Goal: Information Seeking & Learning: Find specific fact

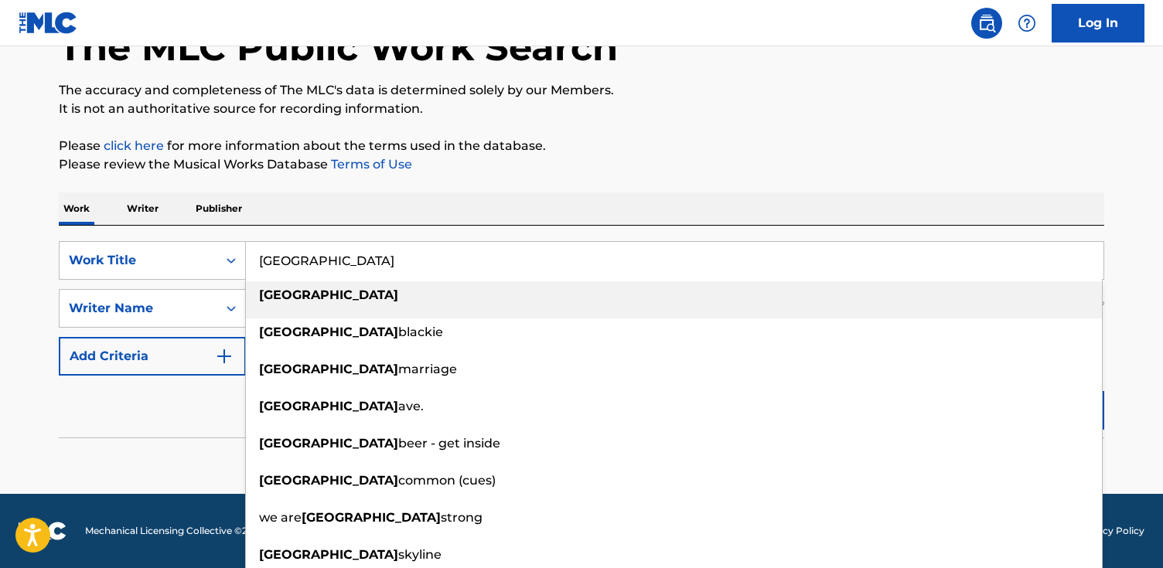
drag, startPoint x: 308, startPoint y: 255, endPoint x: 692, endPoint y: 267, distance: 384.4
click at [692, 267] on input "[GEOGRAPHIC_DATA]" at bounding box center [674, 260] width 857 height 37
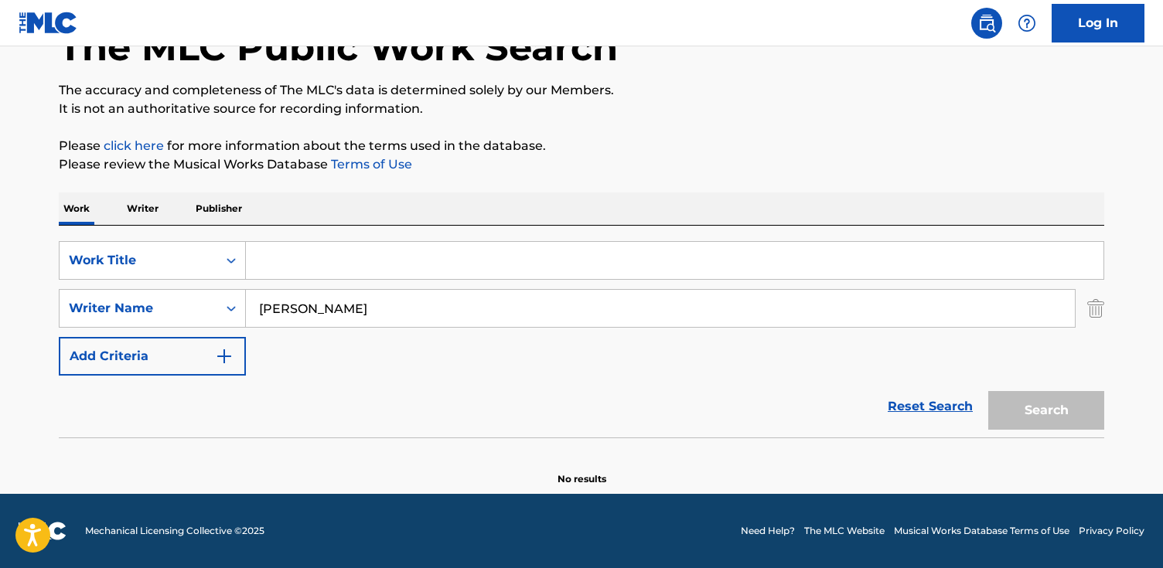
paste input "Shadows"
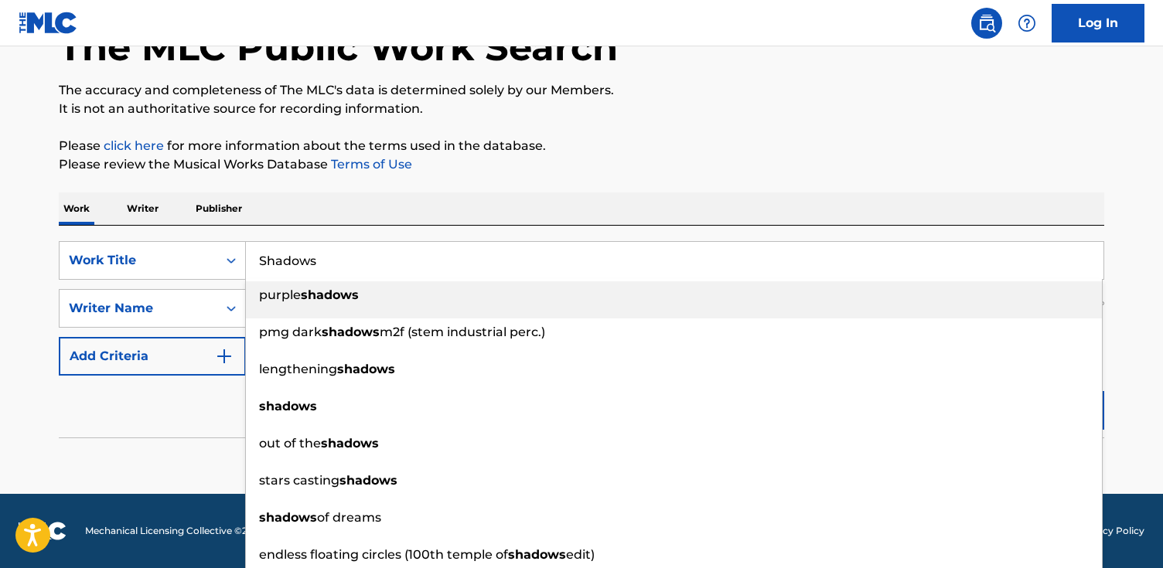
type input "Shadows"
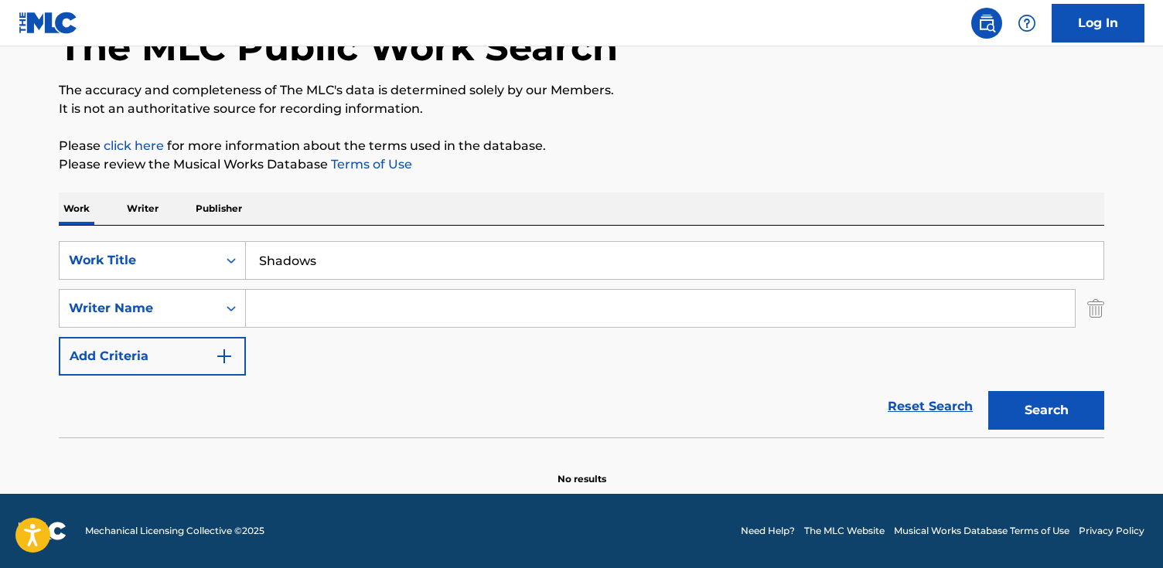
click at [988, 391] on button "Search" at bounding box center [1046, 410] width 116 height 39
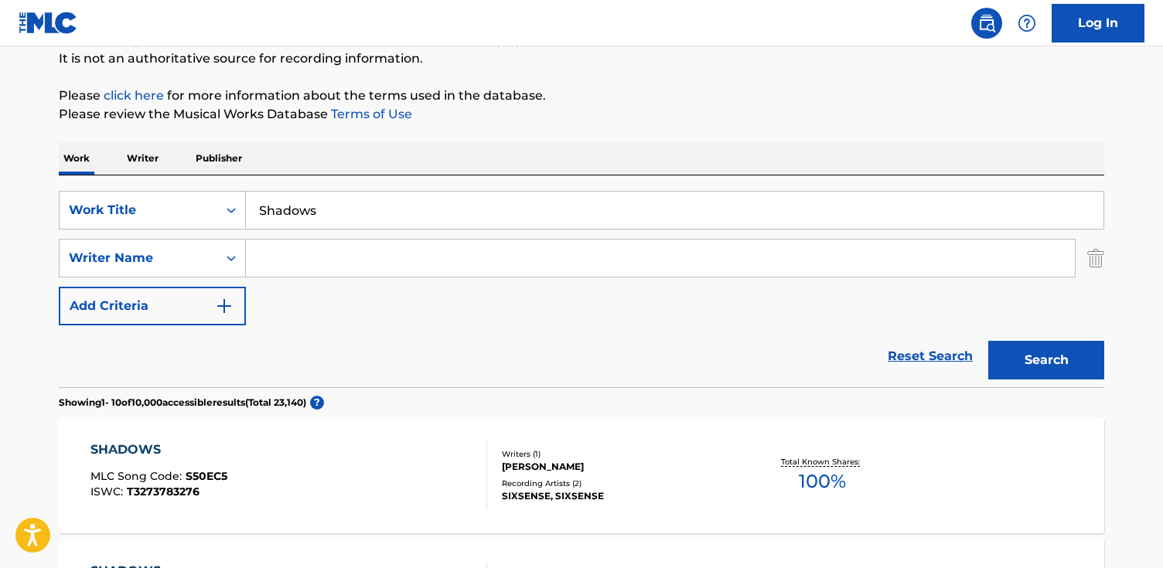
scroll to position [155, 0]
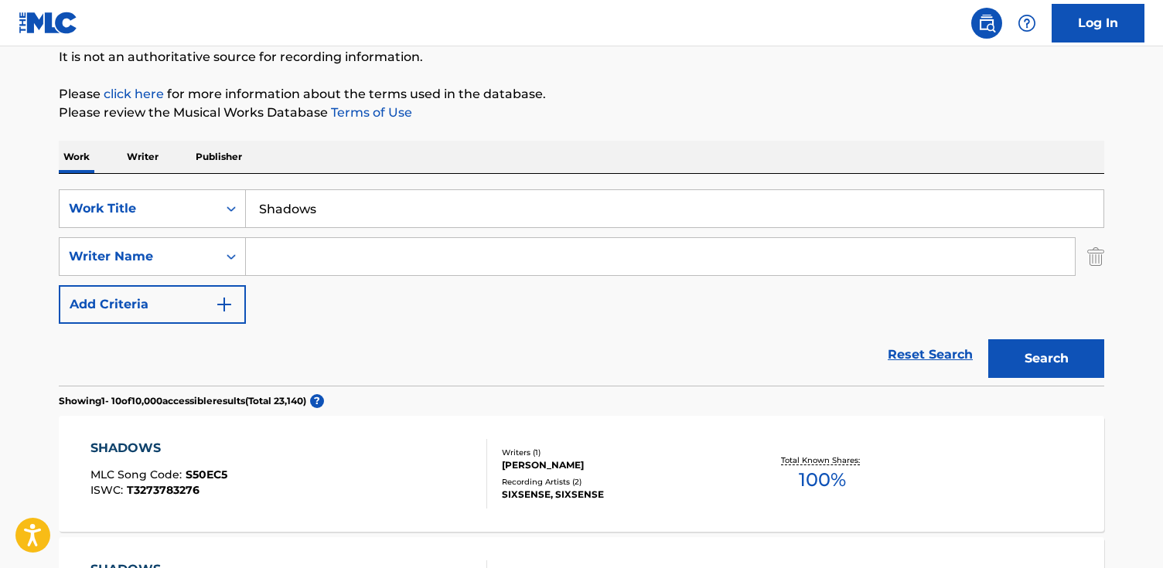
paste input "[PERSON_NAME]"
type input "[PERSON_NAME]"
click at [988, 339] on button "Search" at bounding box center [1046, 358] width 116 height 39
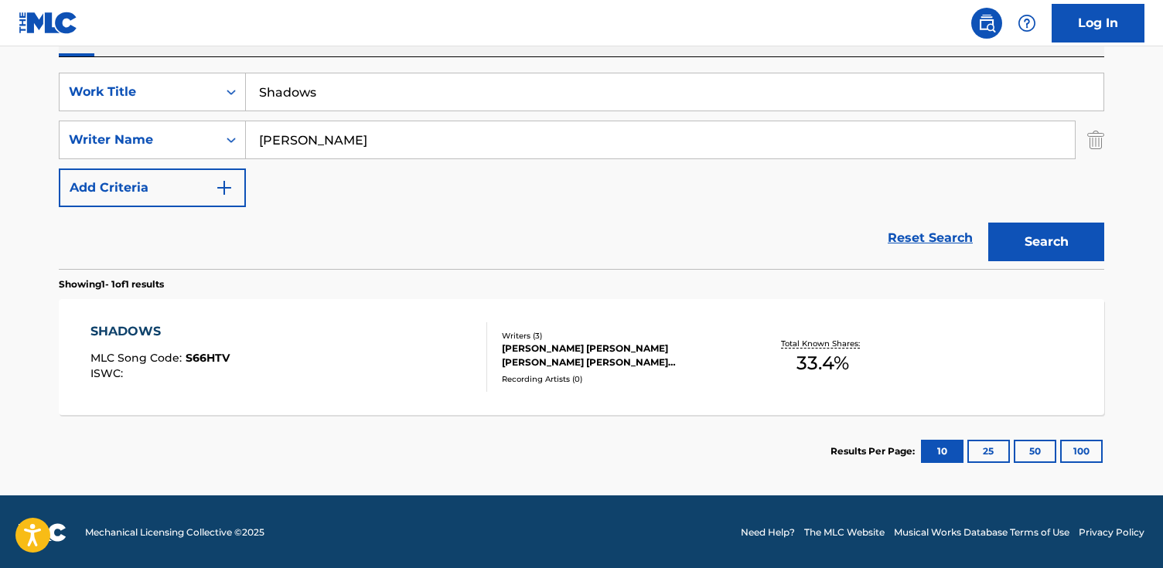
scroll to position [273, 0]
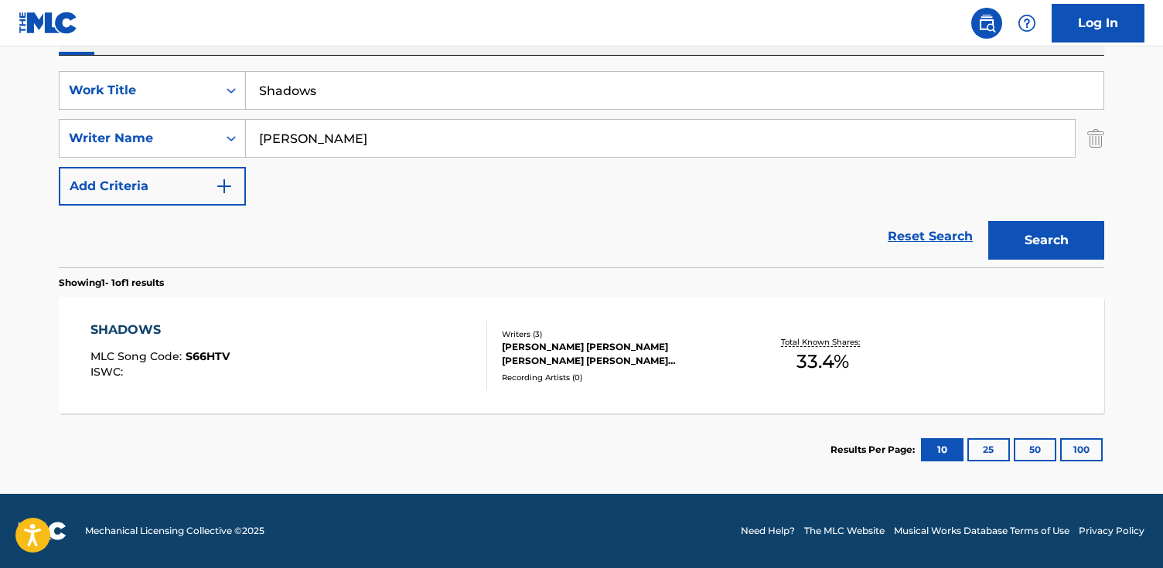
click at [322, 348] on div "SHADOWS MLC Song Code : S66HTV ISWC :" at bounding box center [288, 356] width 397 height 70
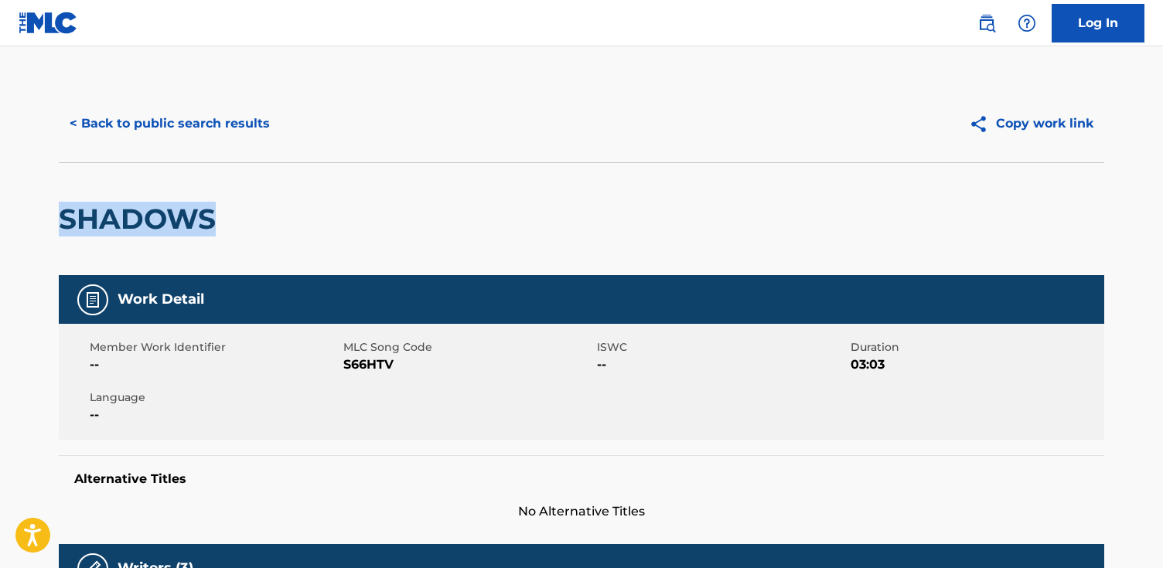
drag, startPoint x: 157, startPoint y: 233, endPoint x: 167, endPoint y: 219, distance: 17.8
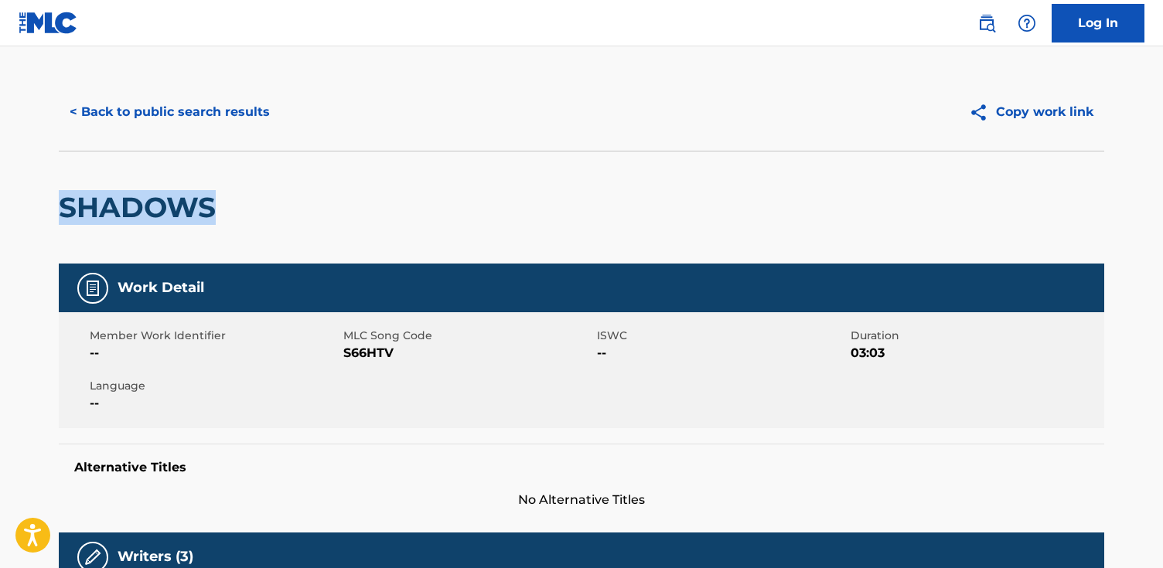
scroll to position [17, 0]
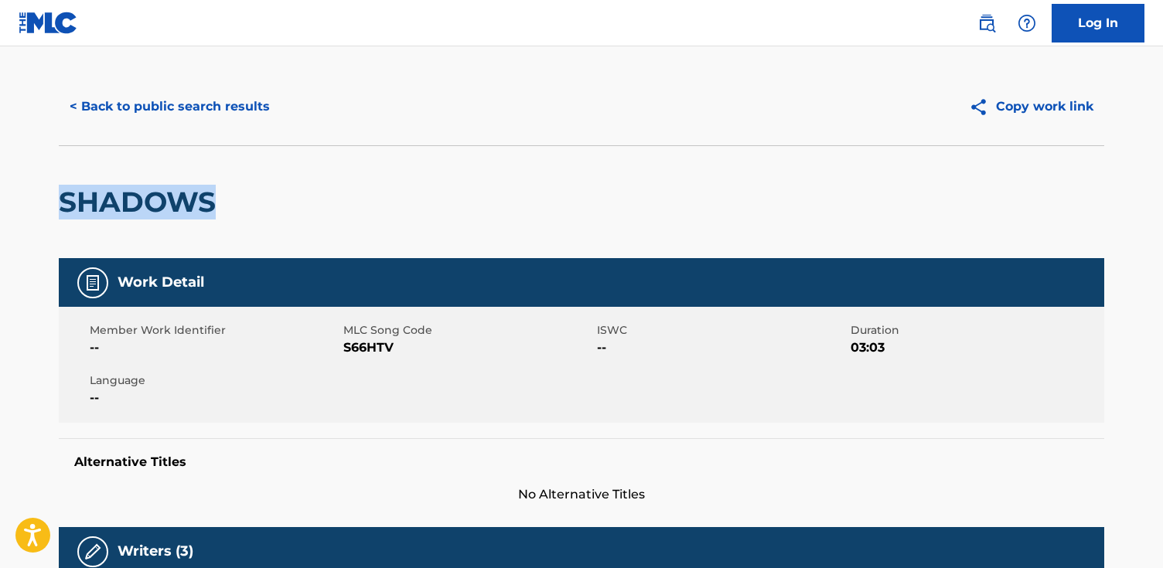
copy h2 "SHADOWS"
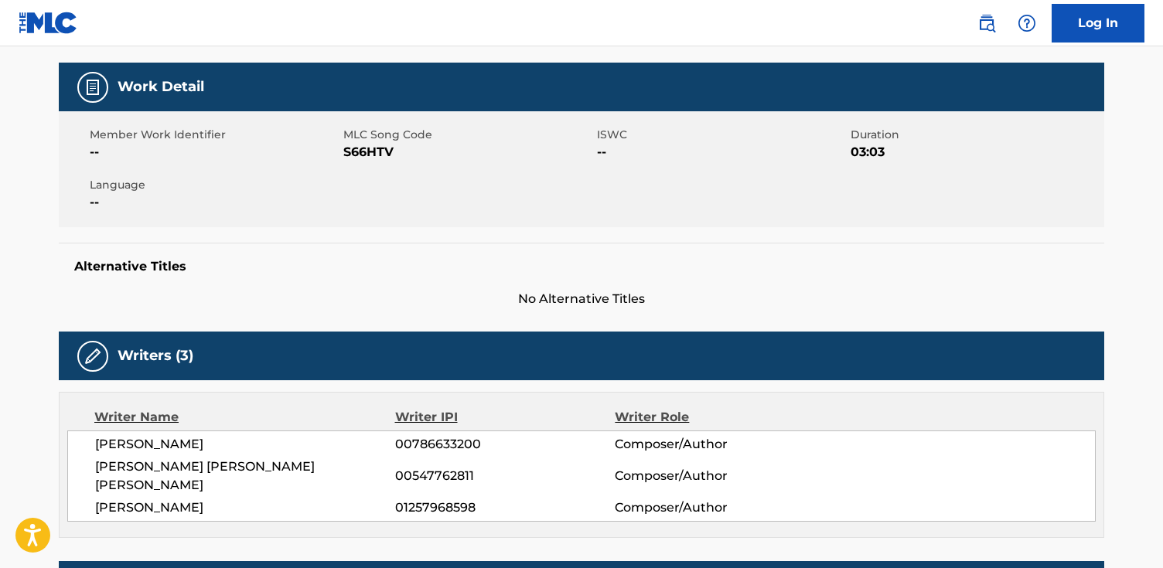
scroll to position [0, 0]
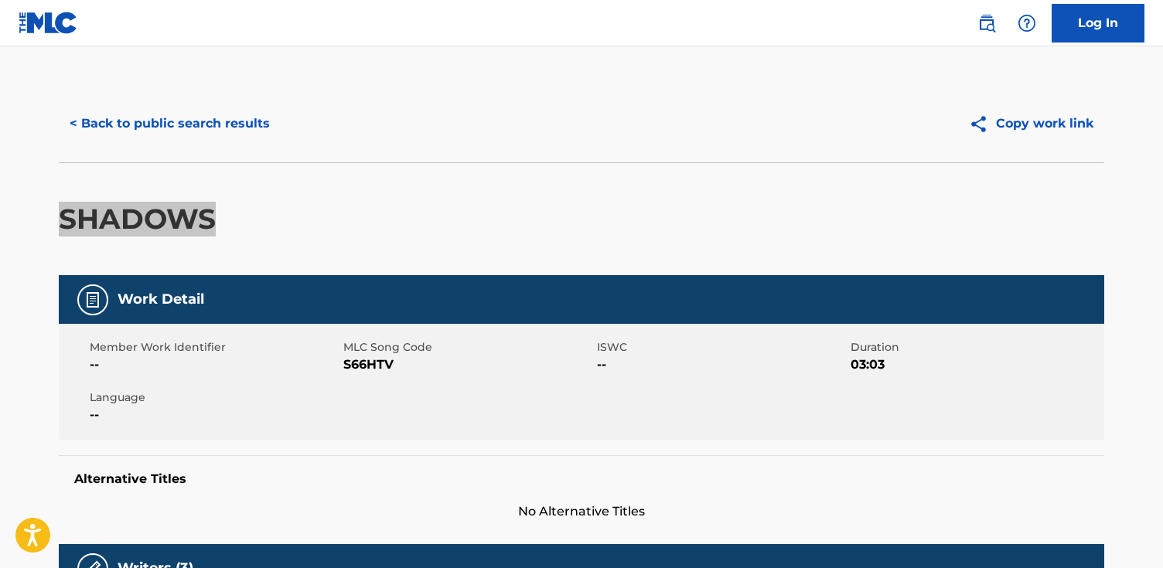
click at [628, 237] on div "SHADOWS" at bounding box center [581, 218] width 1045 height 113
drag, startPoint x: 66, startPoint y: 216, endPoint x: 199, endPoint y: 219, distance: 133.8
click at [199, 219] on h2 "SHADOWS" at bounding box center [141, 219] width 165 height 35
drag, startPoint x: 207, startPoint y: 221, endPoint x: 73, endPoint y: 219, distance: 133.7
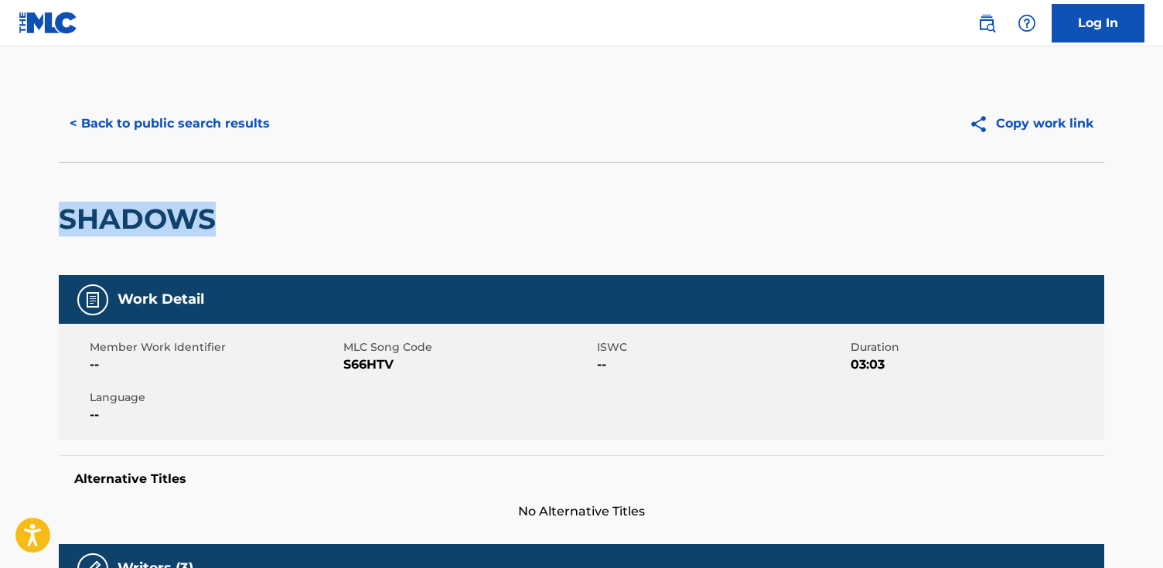
click at [63, 219] on h2 "SHADOWS" at bounding box center [141, 219] width 165 height 35
copy h2 "SHADOWS"
drag, startPoint x: 400, startPoint y: 365, endPoint x: 344, endPoint y: 366, distance: 56.4
click at [344, 366] on span "S66HTV" at bounding box center [468, 365] width 250 height 19
copy span "S66HTV"
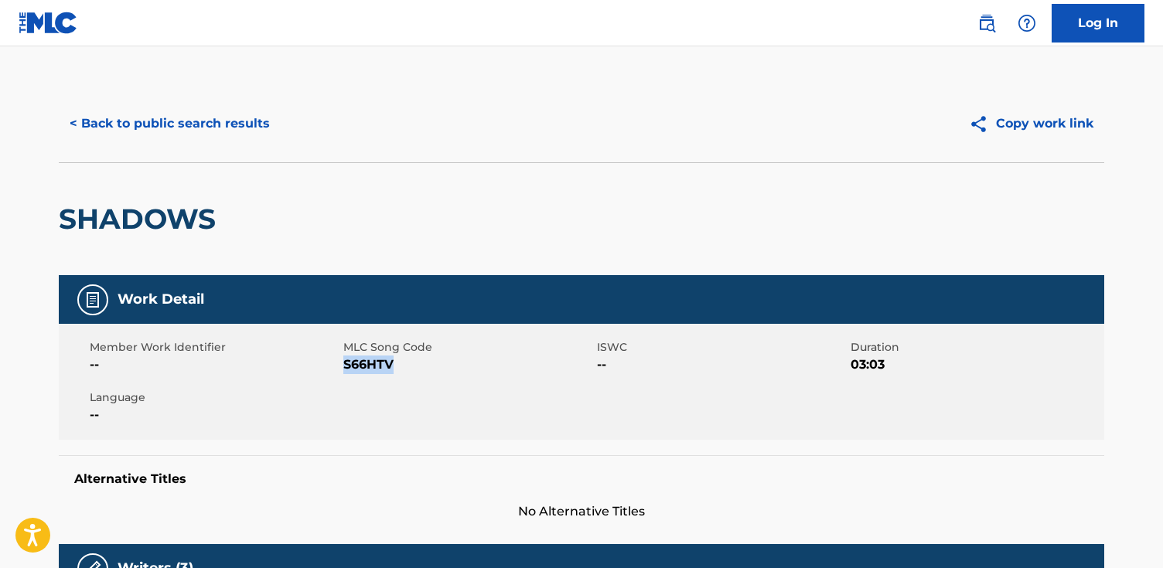
click at [144, 120] on button "< Back to public search results" at bounding box center [170, 123] width 222 height 39
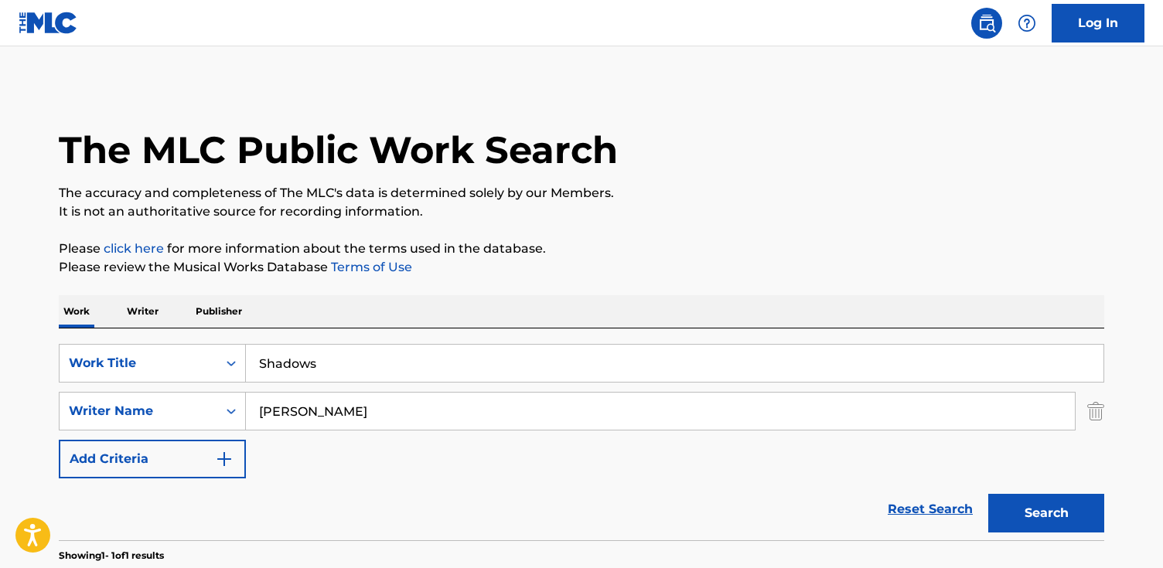
scroll to position [185, 0]
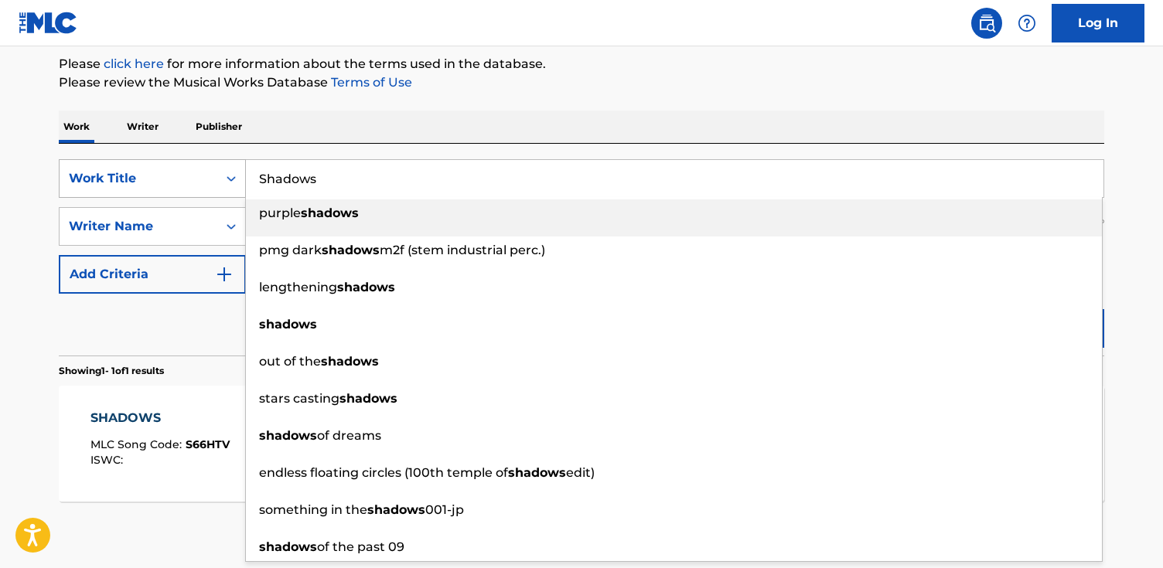
drag, startPoint x: 400, startPoint y: 174, endPoint x: 111, endPoint y: 161, distance: 288.6
click at [111, 161] on div "SearchWithCriteriaa423f5c6-aaac-4771-a724-5afb759cea3d Work Title Shadows purpl…" at bounding box center [581, 178] width 1045 height 39
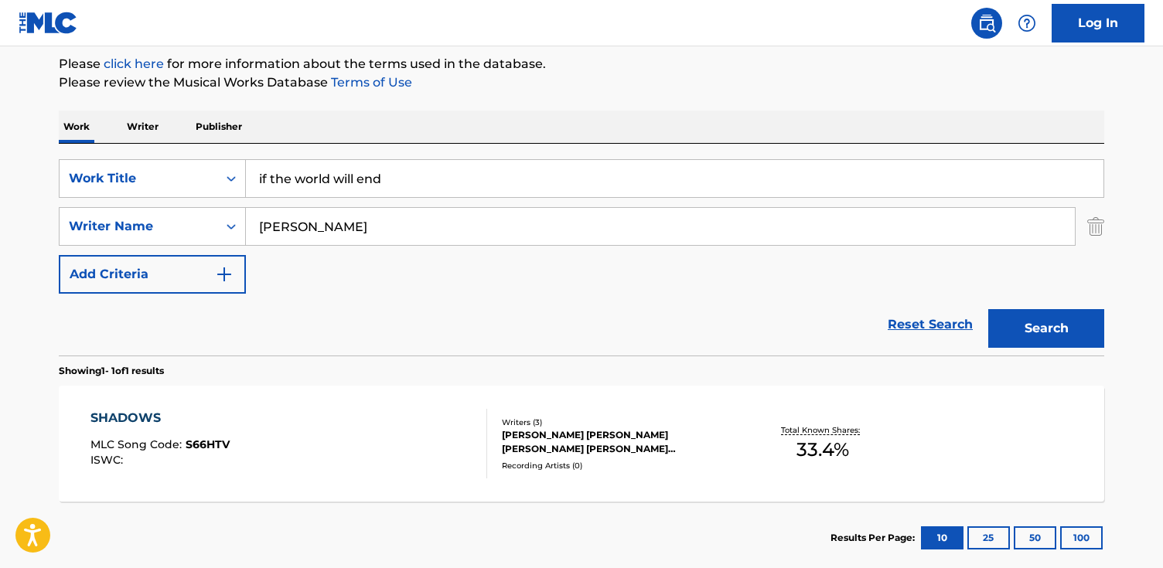
type input "if the world will end"
click at [1045, 329] on button "Search" at bounding box center [1046, 328] width 116 height 39
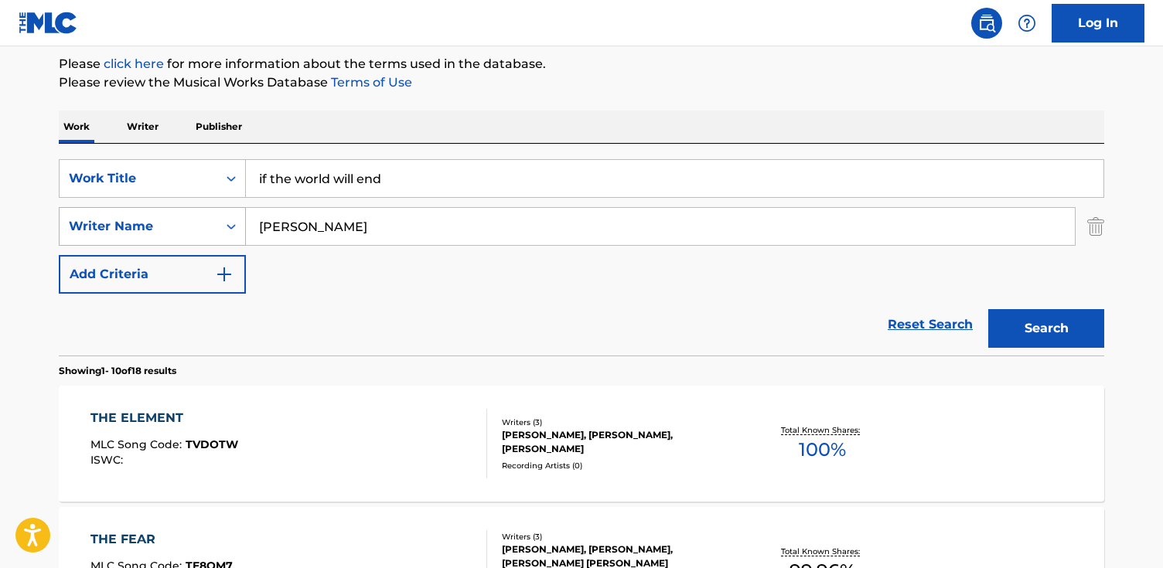
drag, startPoint x: 536, startPoint y: 223, endPoint x: 143, endPoint y: 216, distance: 393.5
click at [145, 216] on div "SearchWithCriteria047051f4-c3c0-42dc-aa9b-88d6fe4d5539 Writer Name [PERSON_NAME]" at bounding box center [581, 226] width 1045 height 39
paste input "[PERSON_NAME]"
click at [988, 309] on button "Search" at bounding box center [1046, 328] width 116 height 39
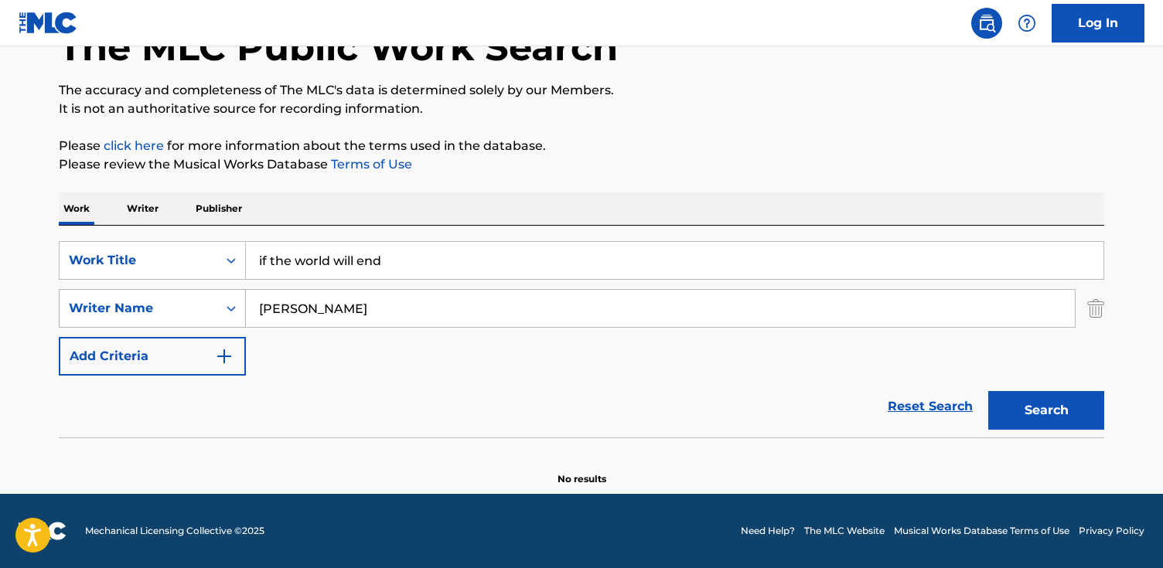
drag, startPoint x: 326, startPoint y: 309, endPoint x: 194, endPoint y: 308, distance: 132.2
click at [194, 308] on div "SearchWithCriteria047051f4-c3c0-42dc-aa9b-88d6fe4d5539 Writer Name [PERSON_NAME]" at bounding box center [581, 308] width 1045 height 39
type input "Faurere"
click at [988, 391] on button "Search" at bounding box center [1046, 410] width 116 height 39
drag, startPoint x: 245, startPoint y: 309, endPoint x: 116, endPoint y: 305, distance: 129.2
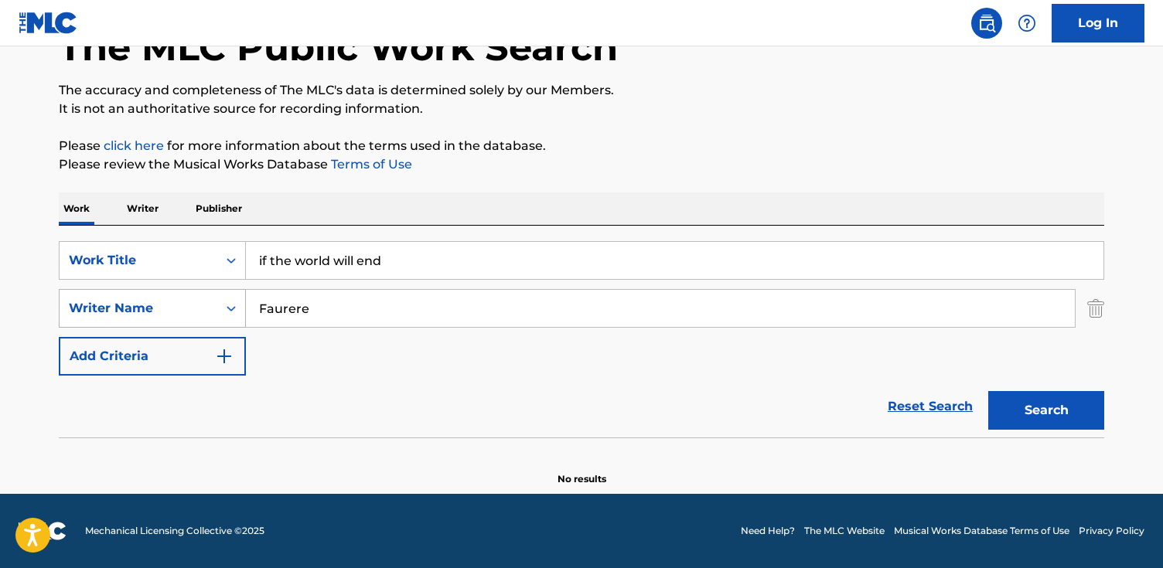
click at [116, 305] on div "SearchWithCriteria047051f4-c3c0-42dc-aa9b-88d6fe4d5539 Writer Name Faurere" at bounding box center [581, 308] width 1045 height 39
type input "[PERSON_NAME]"
click at [988, 391] on button "Search" at bounding box center [1046, 410] width 116 height 39
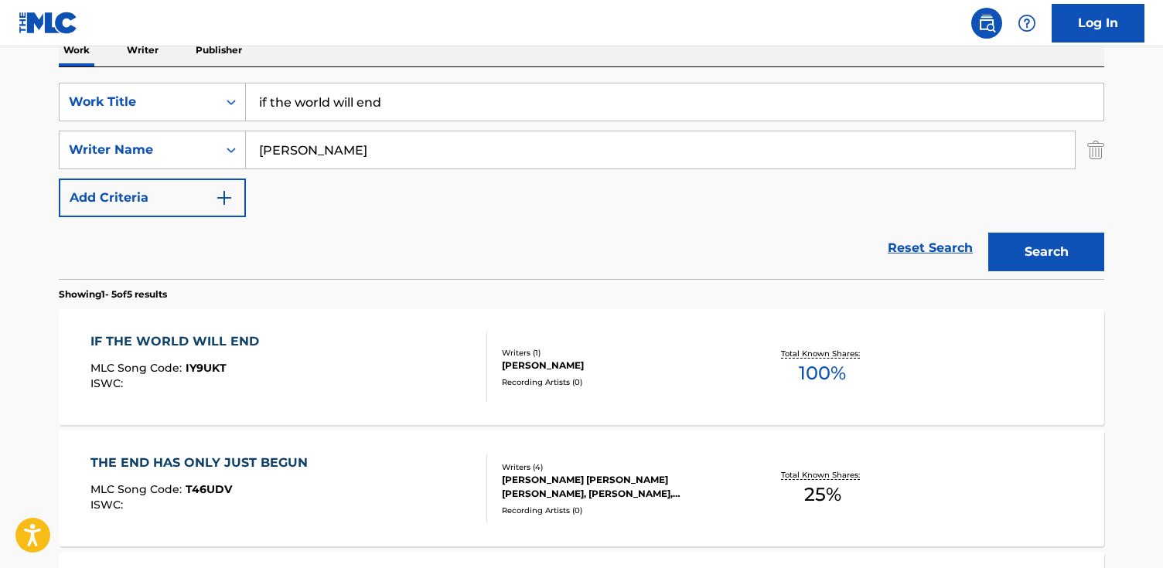
scroll to position [260, 0]
click at [307, 378] on div "IF THE WORLD WILL END MLC Song Code : IY9UKT ISWC :" at bounding box center [288, 369] width 397 height 70
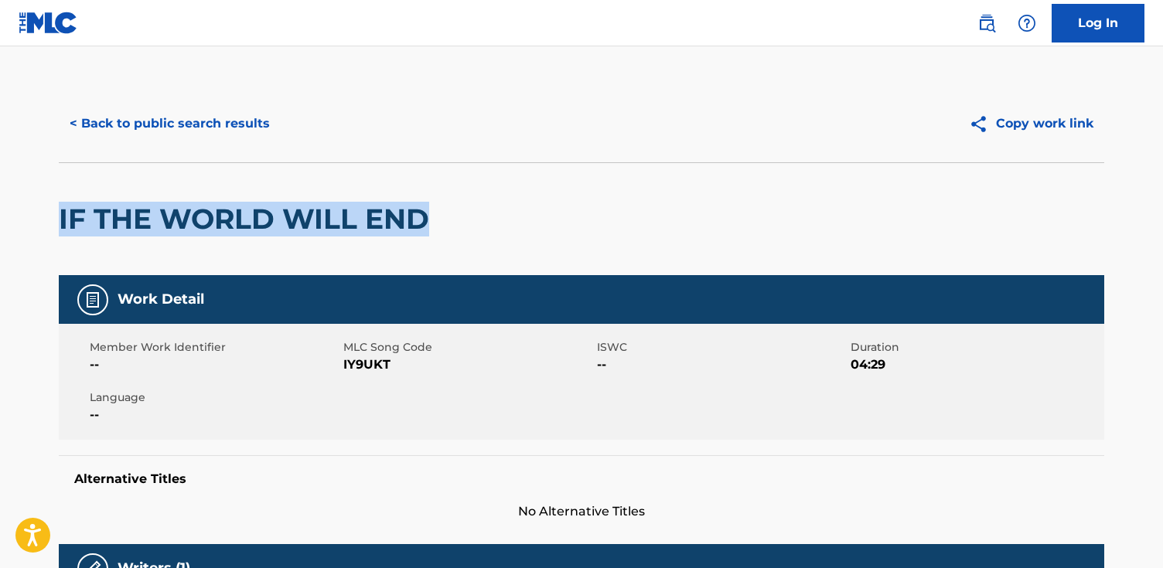
drag, startPoint x: 474, startPoint y: 231, endPoint x: 90, endPoint y: 198, distance: 384.8
click at [0, 210] on html "Accessibility Screen-Reader Guide, Feedback, and Issue Reporting | New window C…" at bounding box center [581, 284] width 1163 height 568
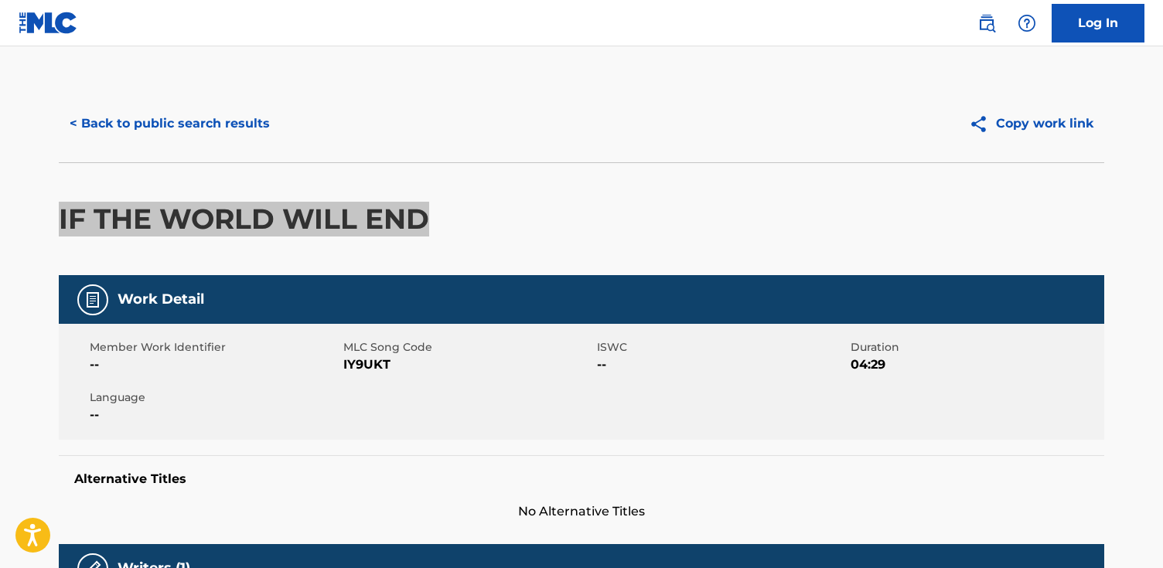
copy h2 "IF THE WORLD WILL END"
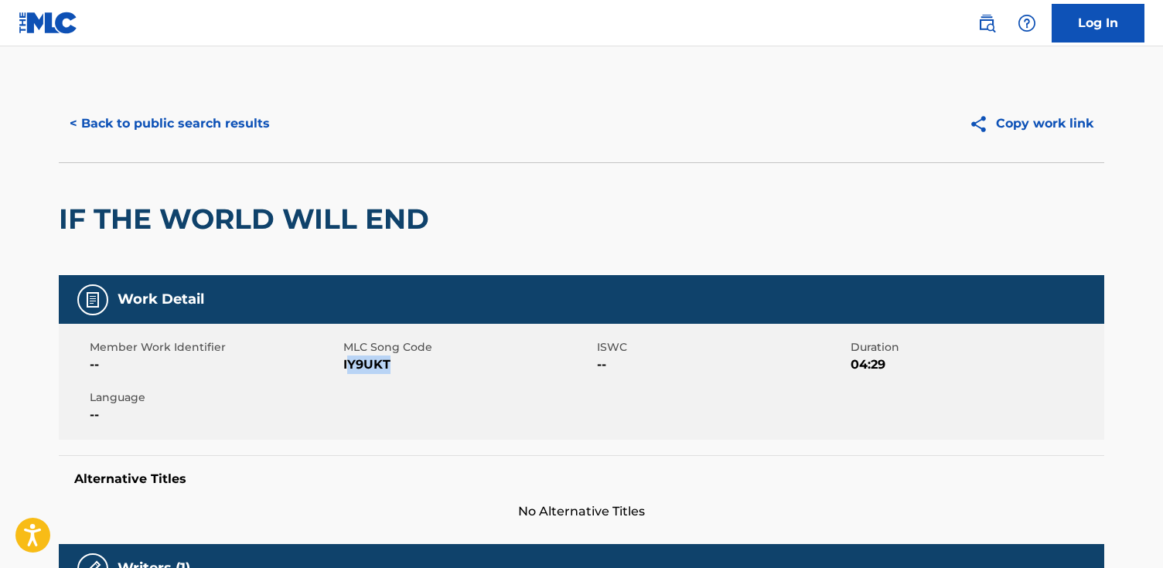
drag, startPoint x: 393, startPoint y: 366, endPoint x: 361, endPoint y: 366, distance: 32.5
click at [346, 366] on span "IY9UKT" at bounding box center [468, 365] width 250 height 19
click at [366, 366] on span "IY9UKT" at bounding box center [468, 365] width 250 height 19
click at [383, 363] on span "IY9UKT" at bounding box center [468, 365] width 250 height 19
drag, startPoint x: 394, startPoint y: 364, endPoint x: 343, endPoint y: 364, distance: 51.0
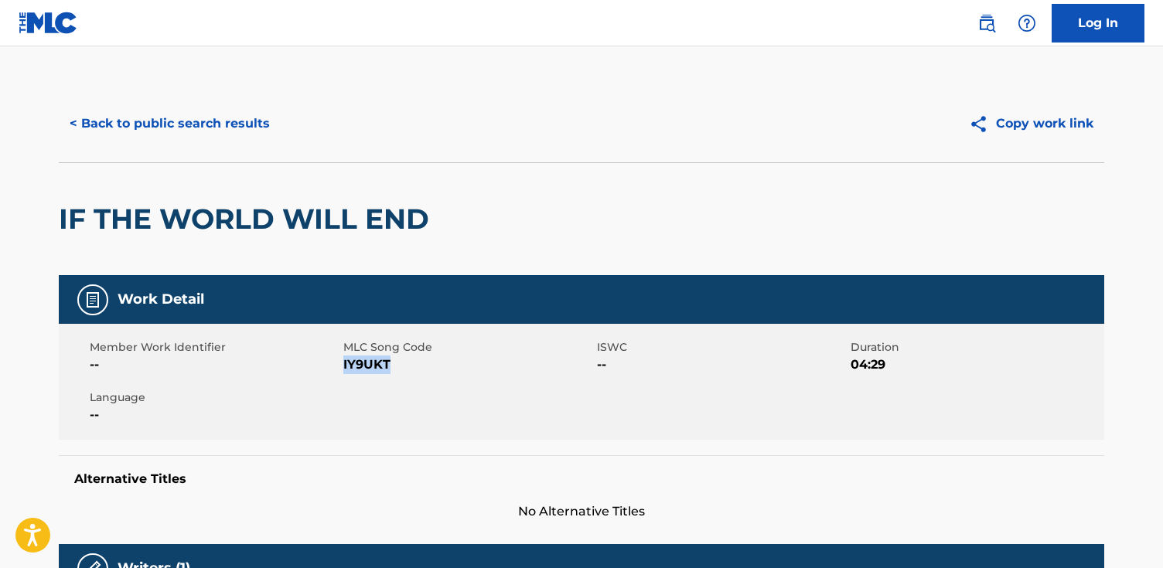
click at [343, 364] on span "IY9UKT" at bounding box center [468, 365] width 250 height 19
copy span "IY9UKT"
